Goal: Navigation & Orientation: Find specific page/section

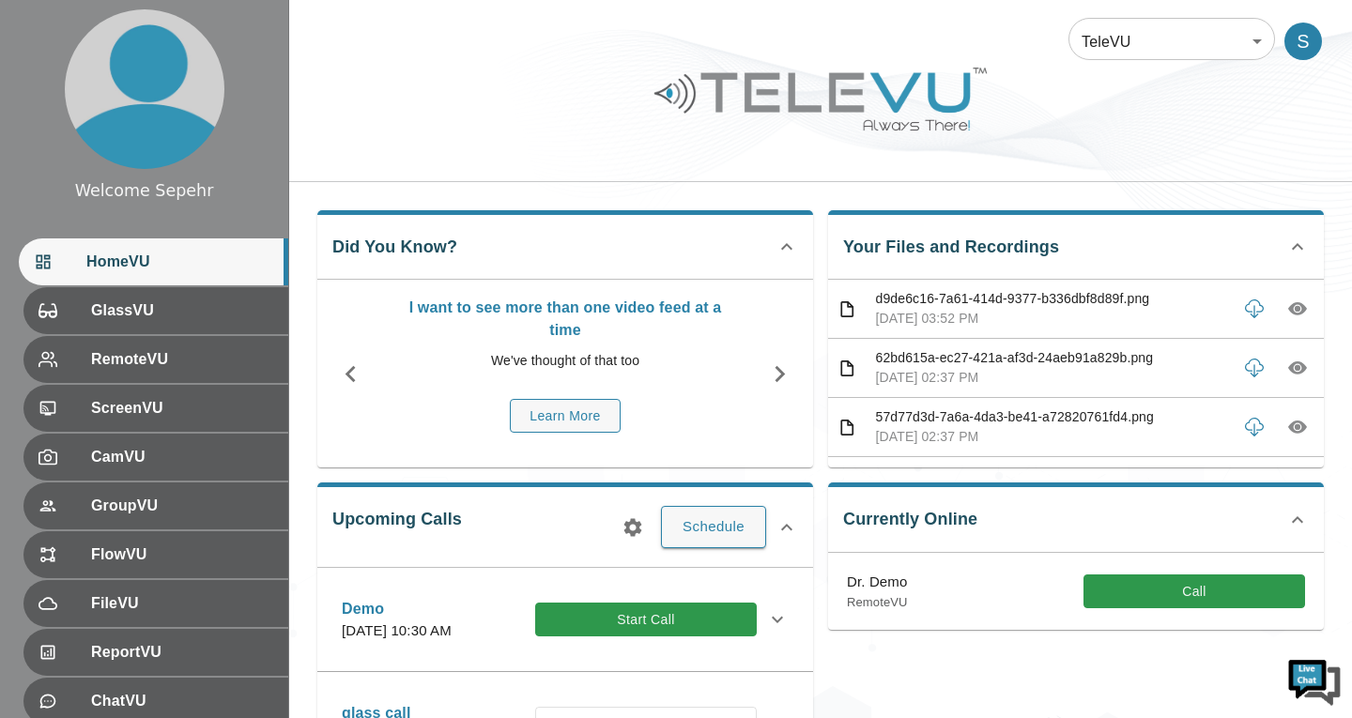
click at [1191, 50] on body "Welcome Sepehr HomeVU GlassVU RemoteVU ScreenVU CamVU GroupVU FlowVU FileVU Rep…" at bounding box center [676, 609] width 1352 height 1219
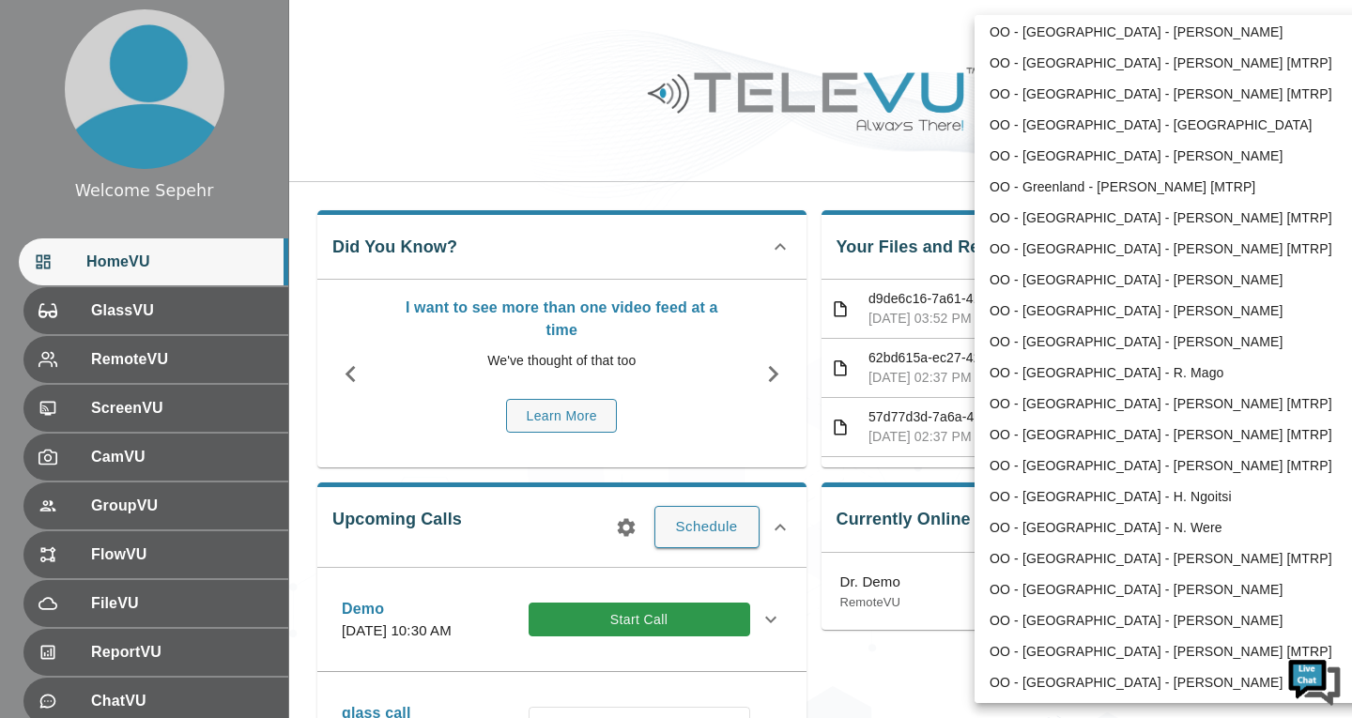
scroll to position [2422, 0]
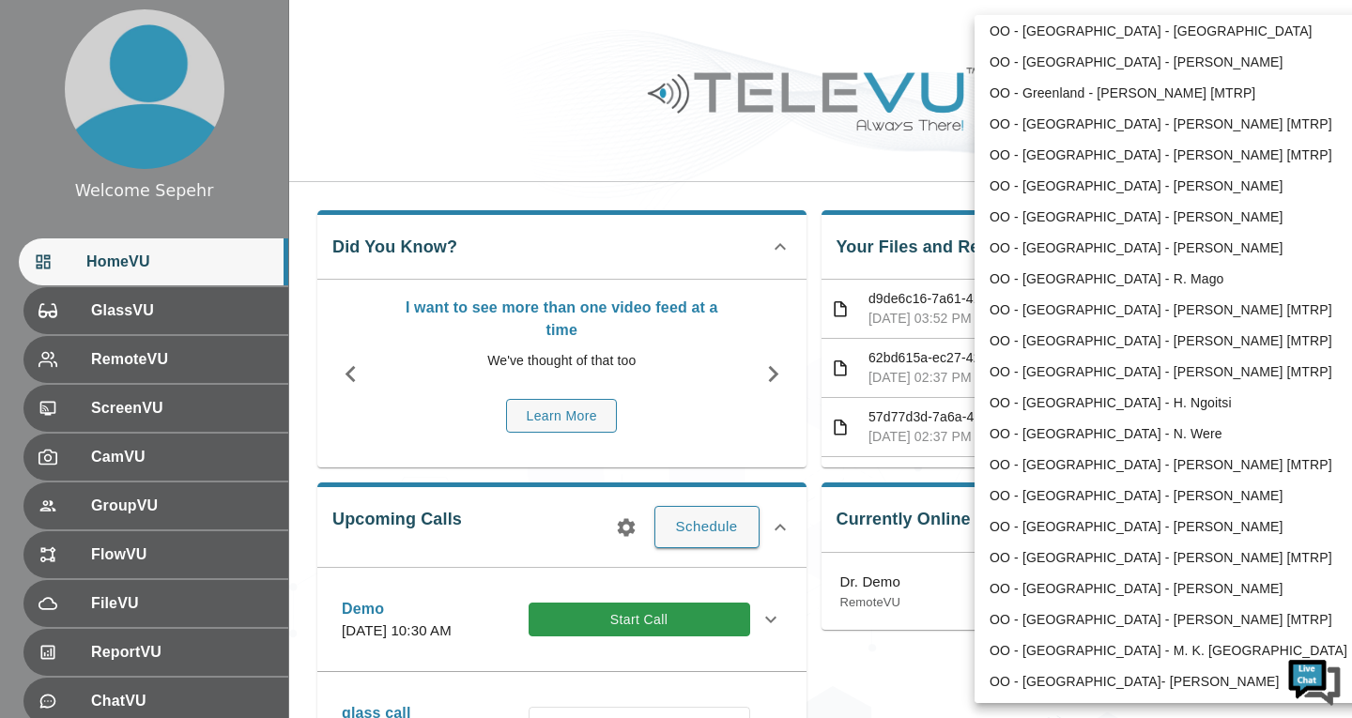
click at [1046, 221] on li "OO - [GEOGRAPHIC_DATA] - [PERSON_NAME]" at bounding box center [1168, 217] width 389 height 31
type input "210"
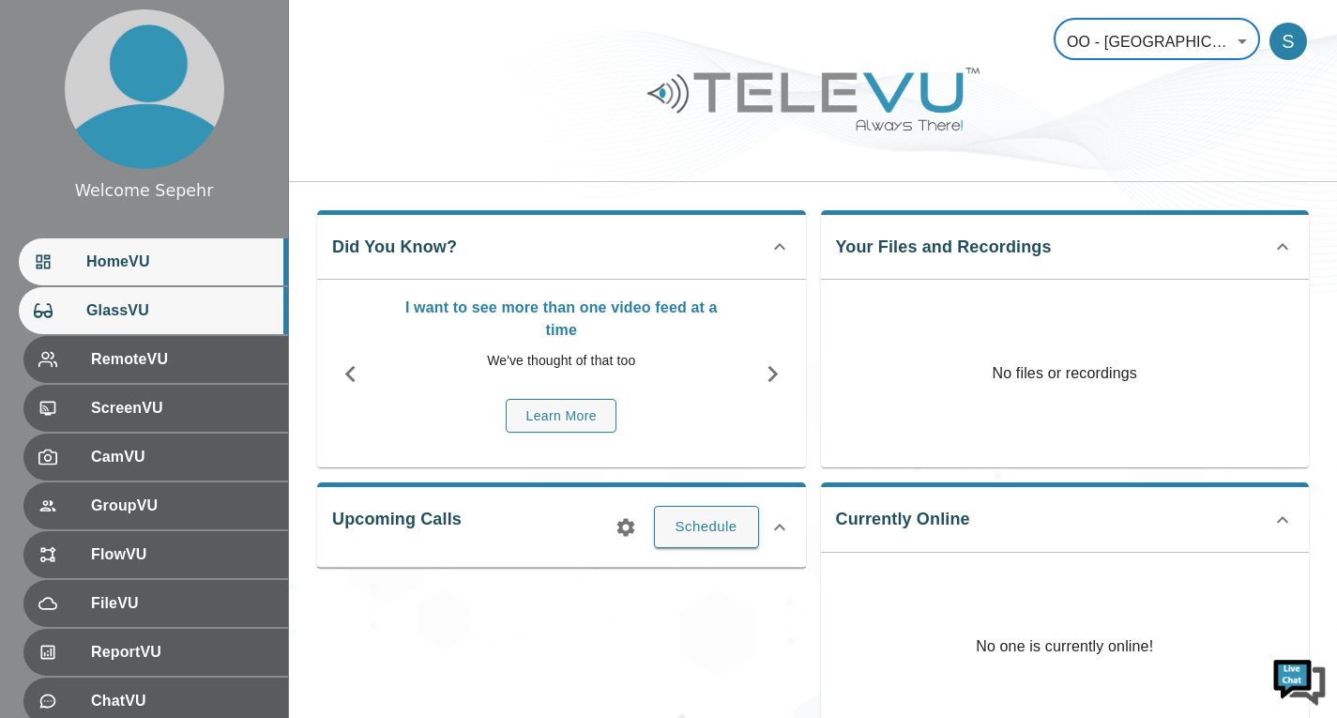
click at [208, 321] on span "GlassVU" at bounding box center [179, 310] width 187 height 23
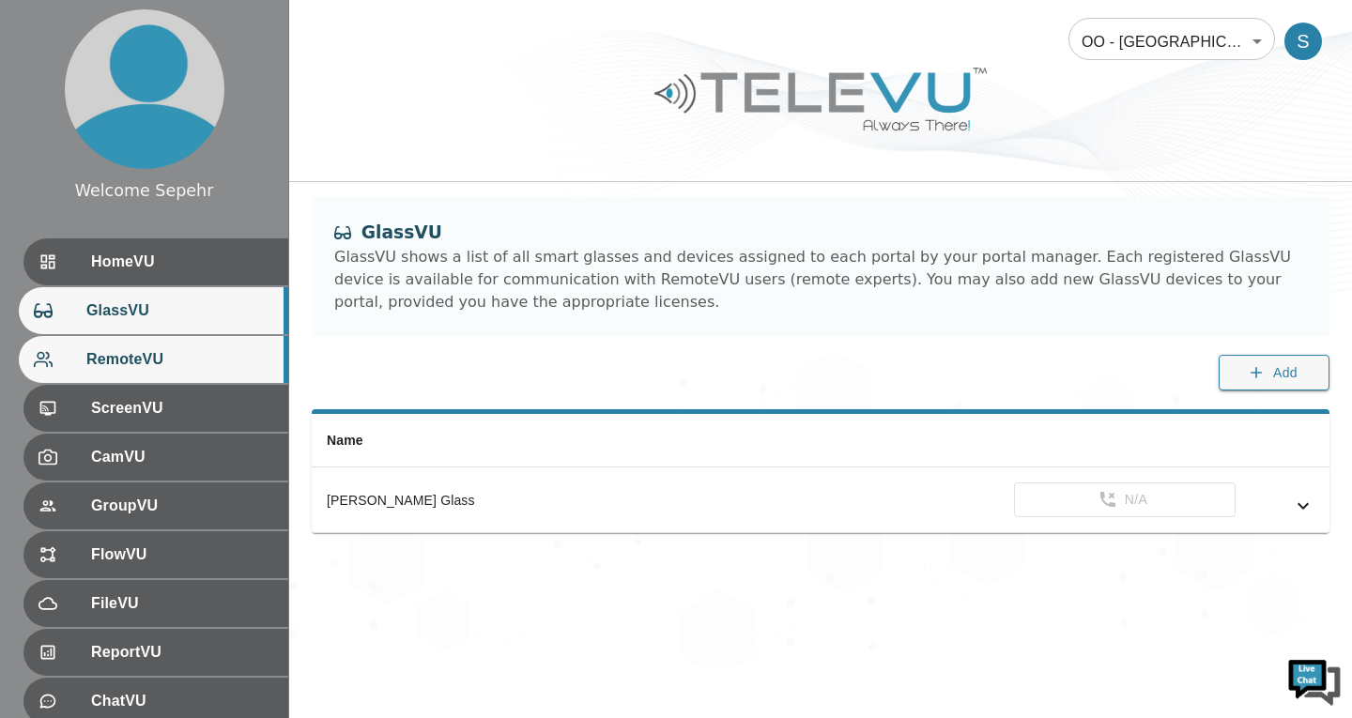
click at [220, 358] on span "RemoteVU" at bounding box center [179, 359] width 187 height 23
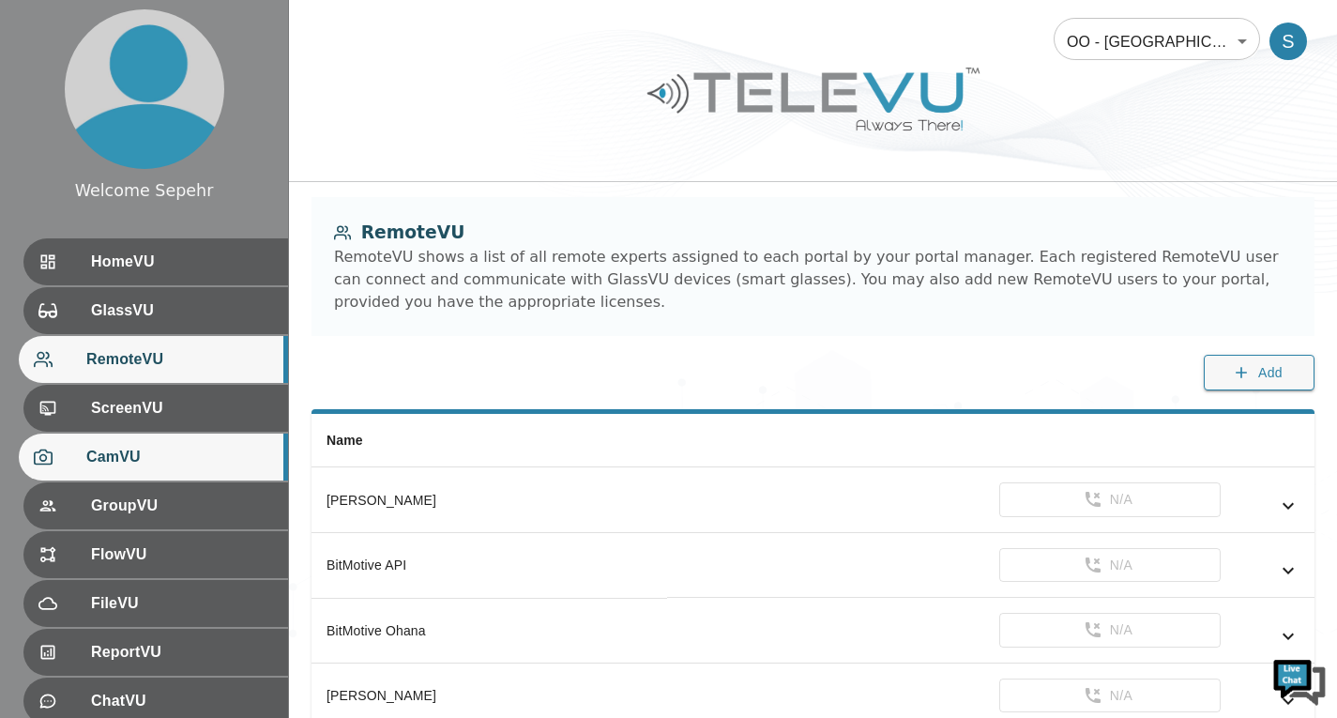
click at [200, 439] on div "CamVU" at bounding box center [153, 457] width 269 height 47
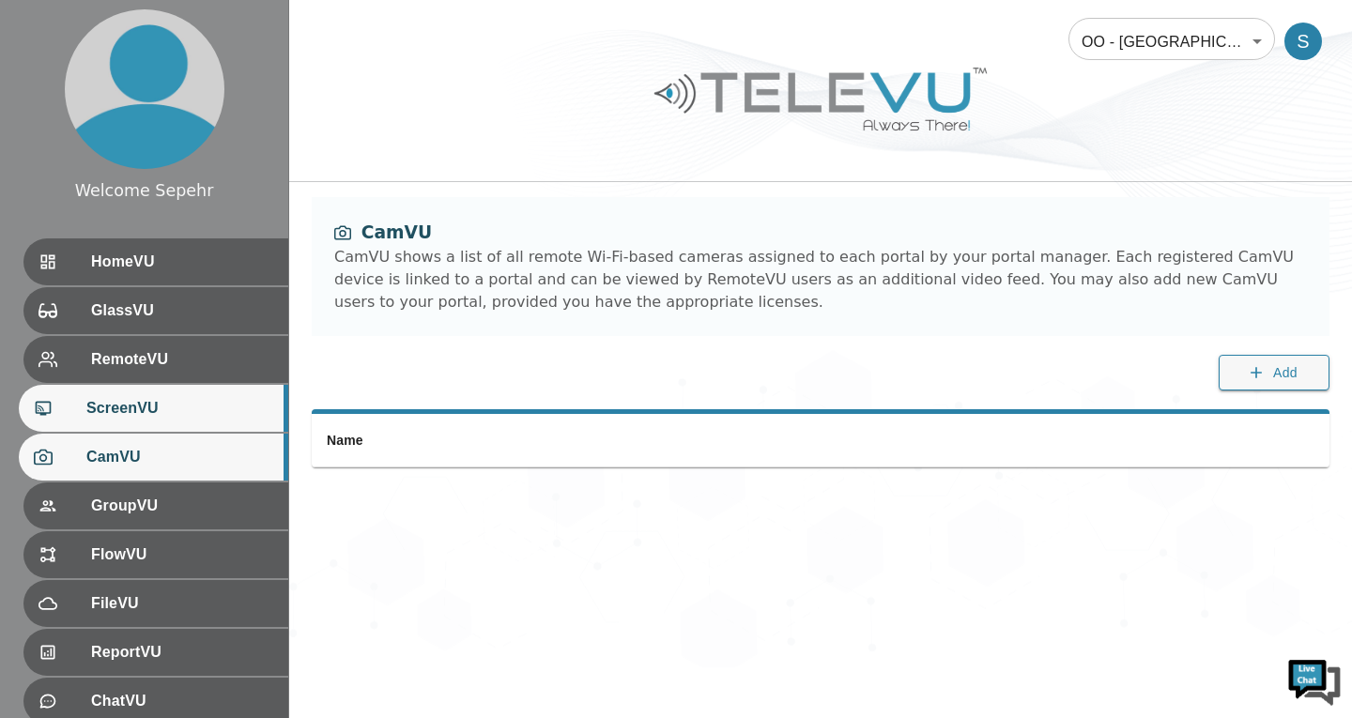
click at [198, 420] on div "ScreenVU" at bounding box center [153, 408] width 269 height 47
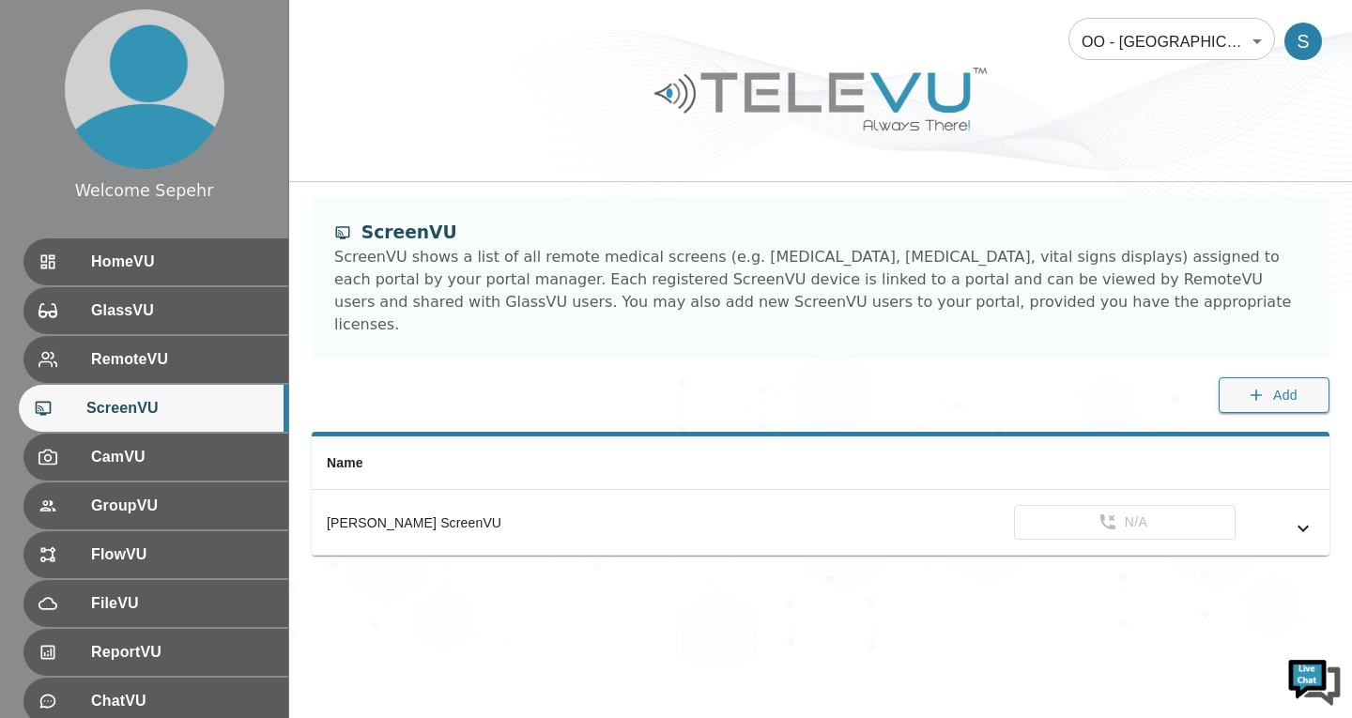
click at [1104, 33] on body "Welcome Sepehr HomeVU GlassVU RemoteVU ScreenVU CamVU GroupVU FlowVU FileVU Rep…" at bounding box center [676, 333] width 1352 height 667
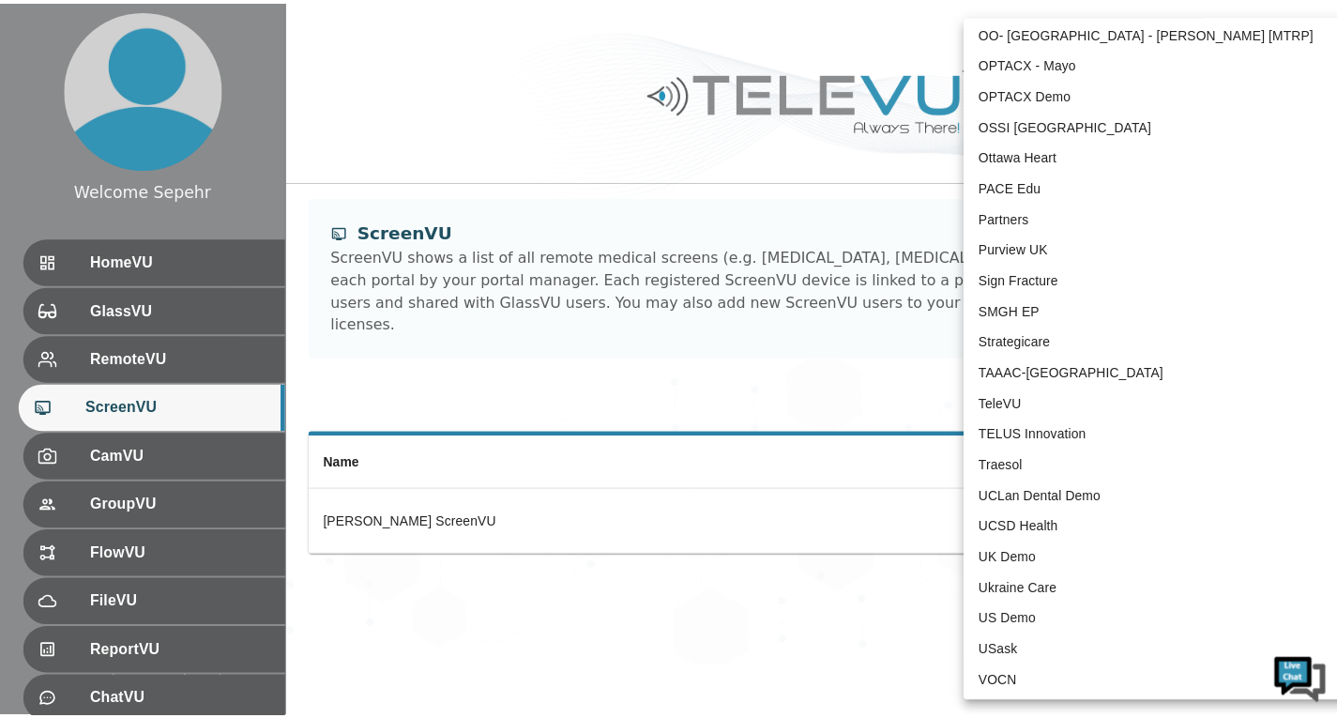
scroll to position [3782, 0]
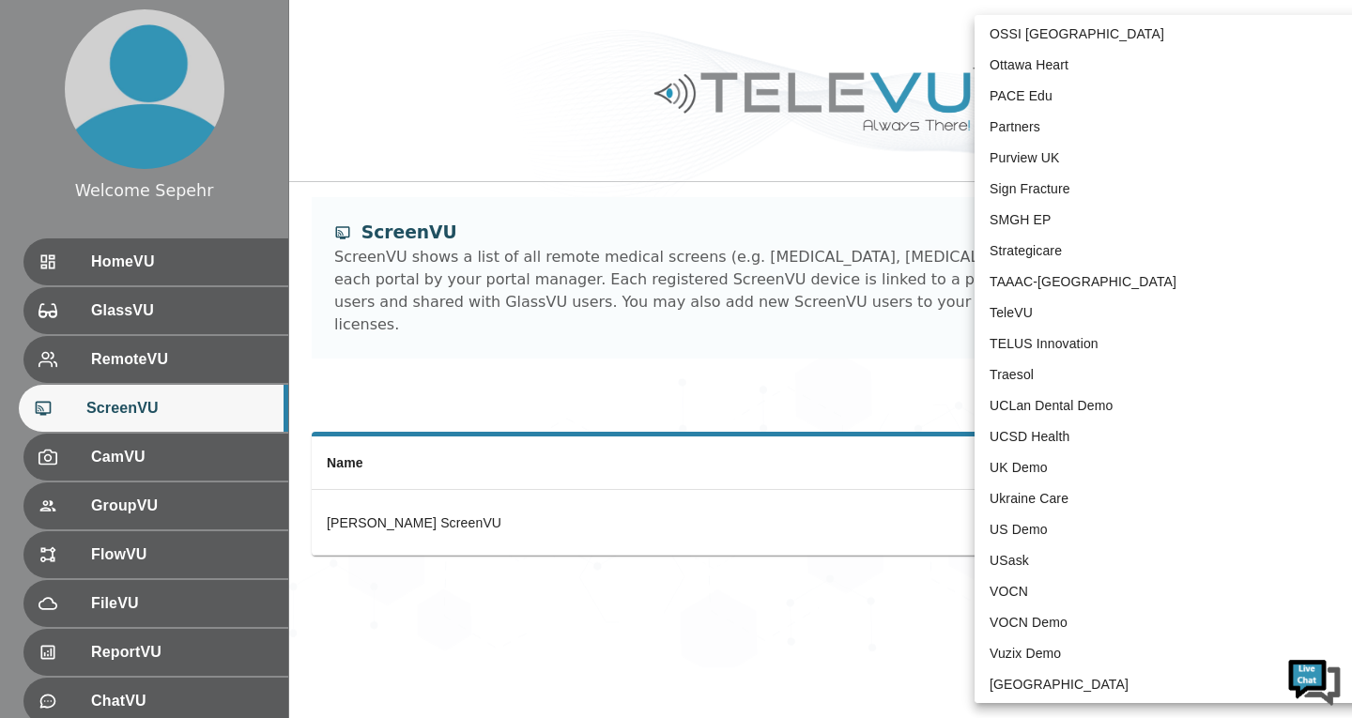
click at [1045, 318] on li "TeleVU" at bounding box center [1168, 313] width 389 height 31
type input "1"
